Goal: Transaction & Acquisition: Purchase product/service

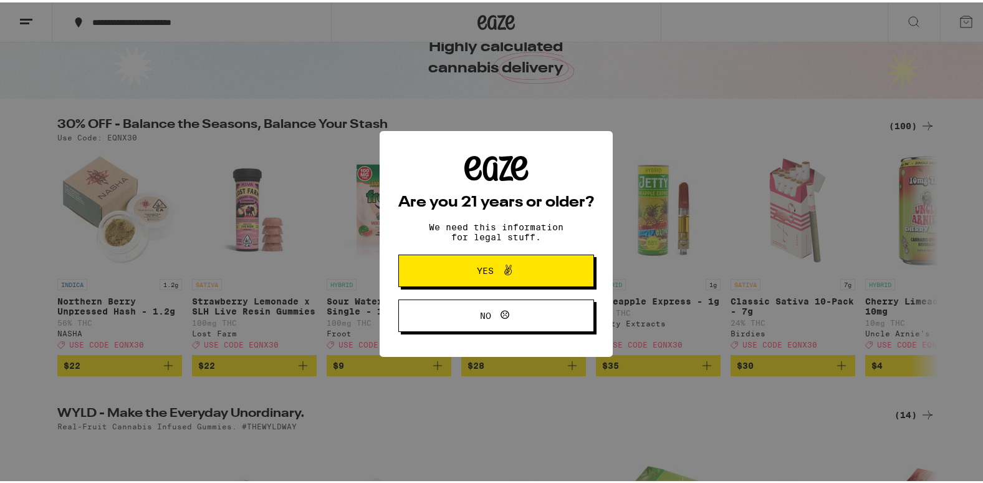
scroll to position [66, 0]
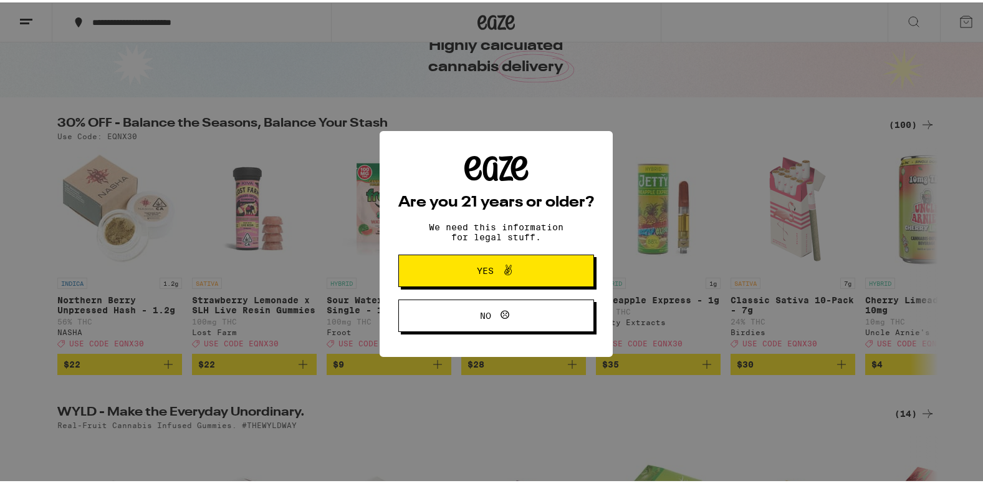
click at [426, 271] on button "Yes" at bounding box center [496, 268] width 196 height 32
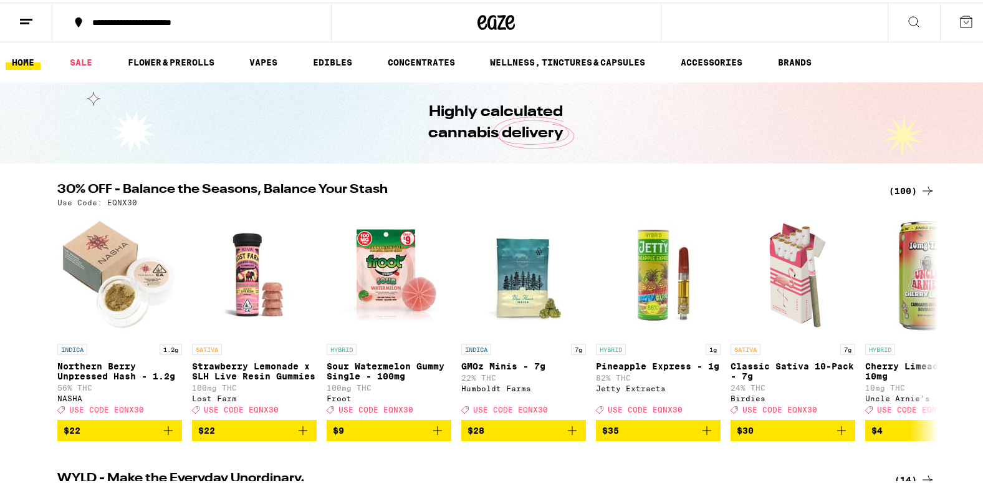
scroll to position [0, 0]
click at [909, 185] on div "(100)" at bounding box center [912, 188] width 46 height 15
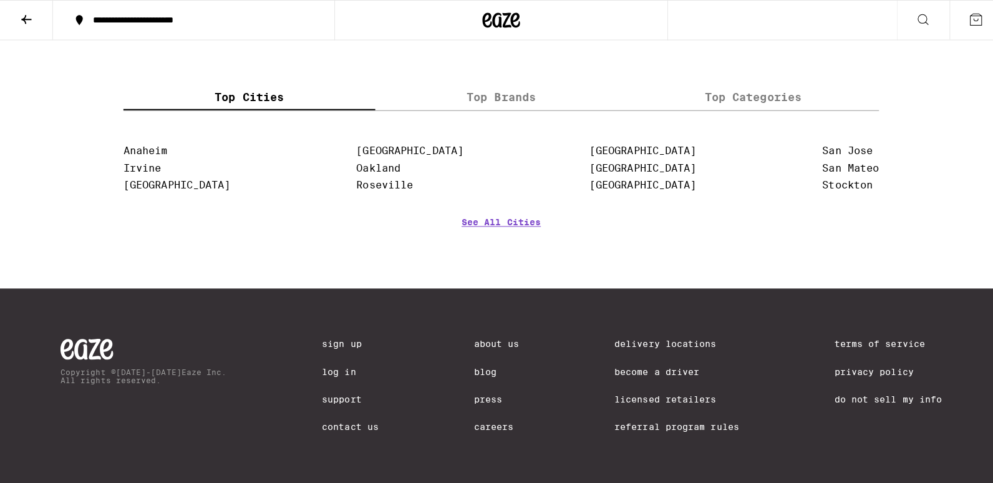
scroll to position [5065, 0]
